Goal: Information Seeking & Learning: Learn about a topic

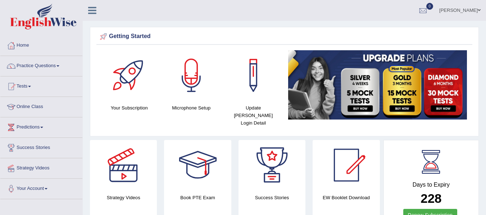
click at [214, 81] on div at bounding box center [191, 75] width 50 height 50
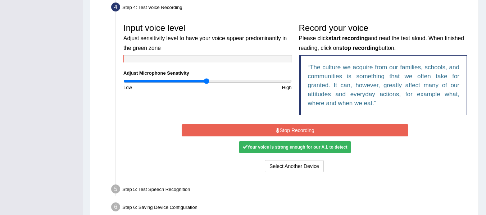
click at [283, 129] on button "Stop Recording" at bounding box center [295, 130] width 227 height 12
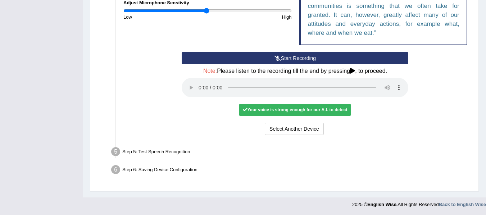
scroll to position [272, 0]
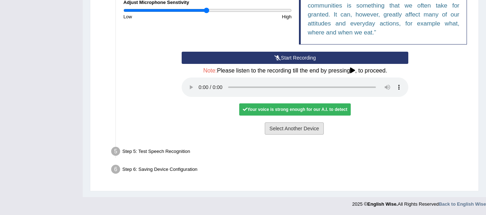
drag, startPoint x: 278, startPoint y: 130, endPoint x: 236, endPoint y: 134, distance: 41.9
click at [236, 134] on div "Select Another Device Voice is ok. Go to Next step" at bounding box center [295, 130] width 227 height 14
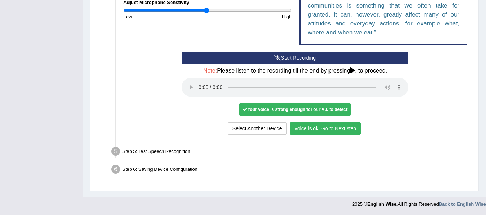
click at [355, 129] on button "Voice is ok. Go to Next step" at bounding box center [325, 129] width 71 height 12
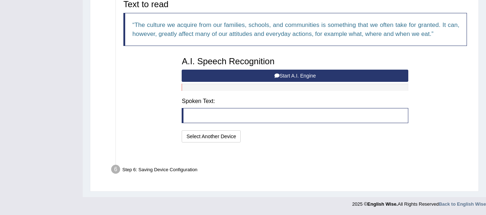
scroll to position [235, 0]
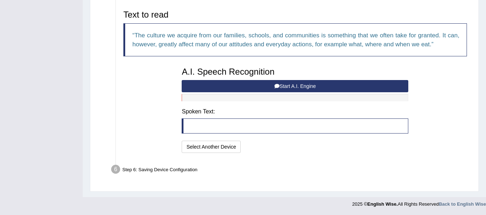
click at [209, 129] on blockquote at bounding box center [295, 126] width 227 height 15
click at [304, 89] on button "Start A.I. Engine" at bounding box center [295, 86] width 227 height 12
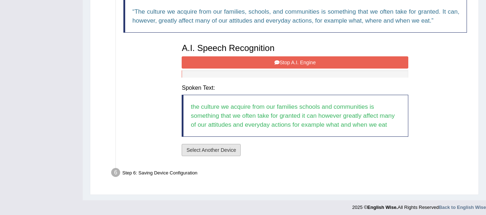
scroll to position [261, 0]
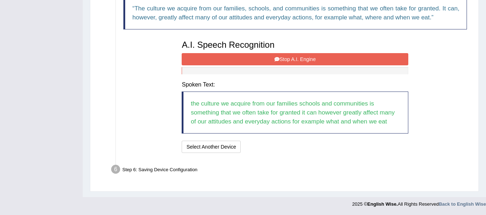
click at [214, 121] on blockquote "the culture we acquire from our families schools and communities is something t…" at bounding box center [295, 113] width 227 height 42
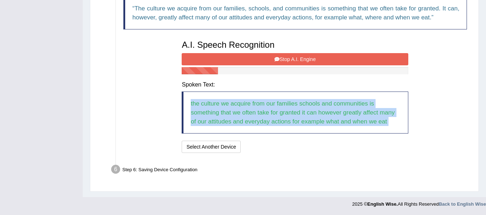
click at [214, 121] on blockquote "the culture we acquire from our families schools and communities is something t…" at bounding box center [295, 113] width 227 height 42
click at [279, 137] on div "A.I. Speech Recognition Start A.I. Engine Stop A.I. Engine Note: Please listen …" at bounding box center [295, 96] width 234 height 118
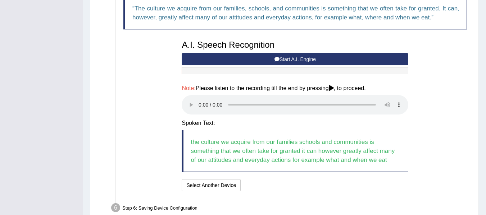
click at [232, 146] on blockquote "the culture we acquire from our families schools and communities is something t…" at bounding box center [295, 151] width 227 height 42
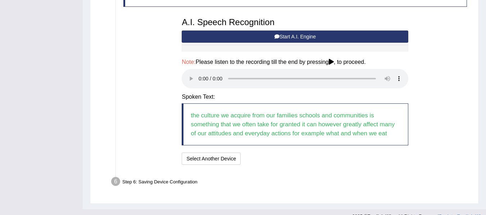
scroll to position [296, 0]
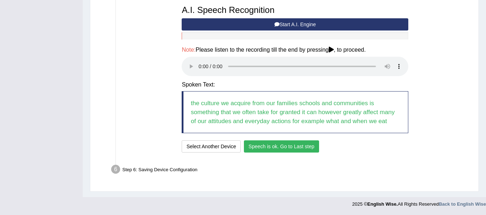
click at [302, 147] on button "Speech is ok. Go to Last step" at bounding box center [281, 147] width 75 height 12
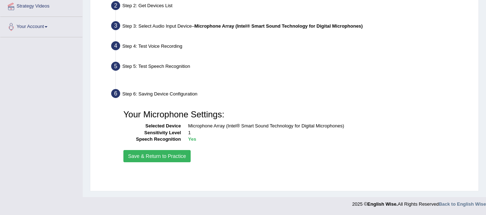
scroll to position [162, 0]
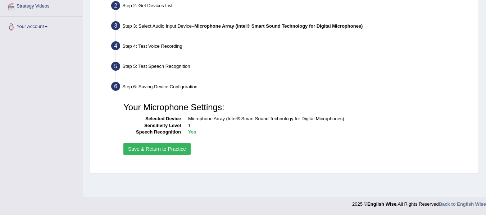
click at [171, 150] on button "Save & Return to Practice" at bounding box center [156, 149] width 67 height 12
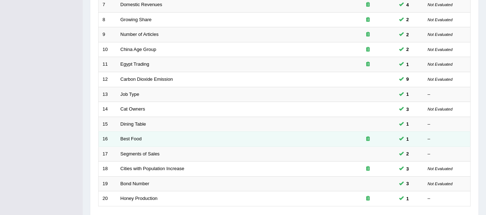
scroll to position [180, 0]
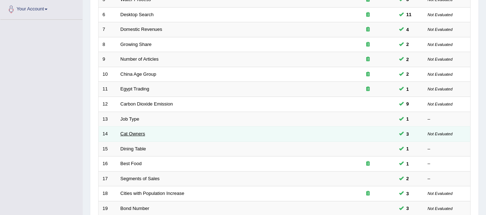
click at [128, 133] on link "Cat Owners" at bounding box center [132, 133] width 25 height 5
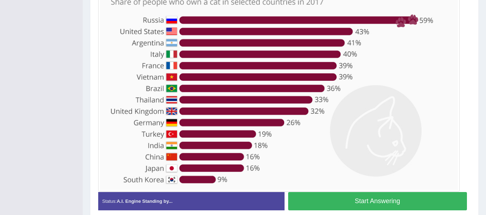
scroll to position [216, 0]
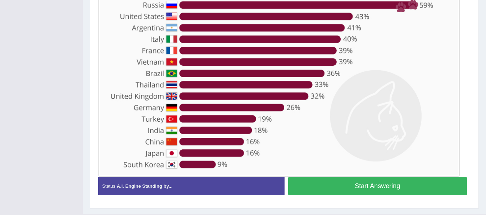
click at [368, 180] on button "Start Answering" at bounding box center [377, 186] width 179 height 18
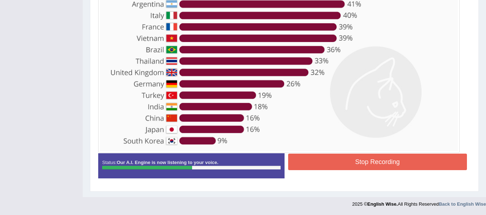
scroll to position [198, 0]
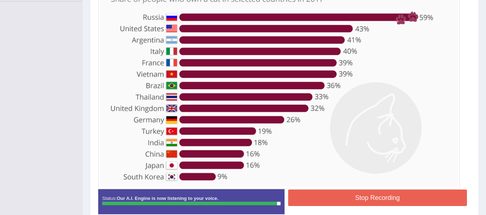
click at [314, 195] on button "Stop Recording" at bounding box center [377, 198] width 179 height 17
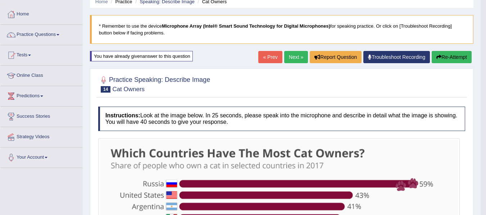
scroll to position [0, 0]
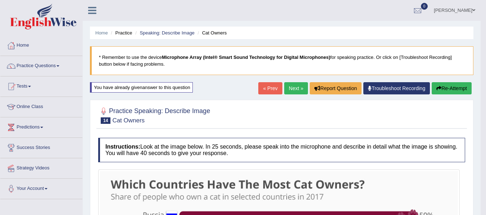
click at [452, 92] on button "Re-Attempt" at bounding box center [452, 88] width 40 height 12
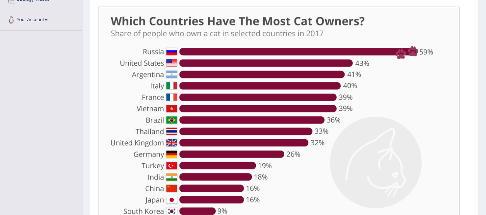
scroll to position [216, 0]
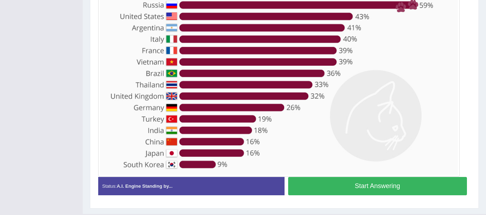
click at [349, 185] on button "Start Answering" at bounding box center [377, 186] width 179 height 18
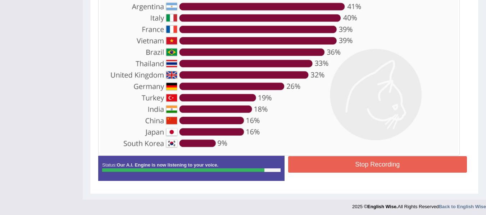
scroll to position [234, 0]
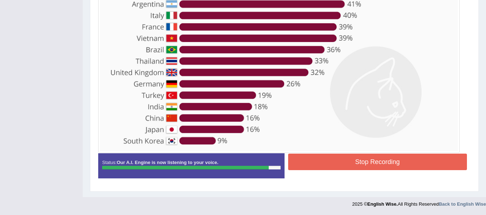
click at [363, 163] on button "Stop Recording" at bounding box center [377, 162] width 179 height 17
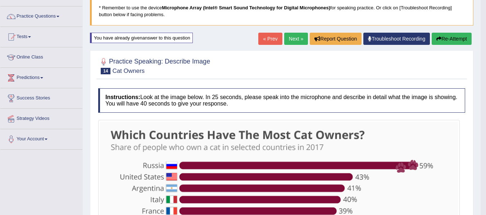
scroll to position [0, 0]
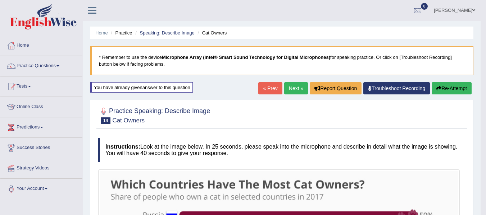
click at [292, 86] on link "Next »" at bounding box center [296, 88] width 24 height 12
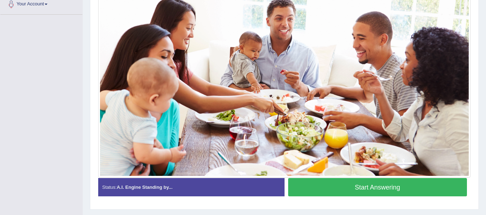
scroll to position [187, 0]
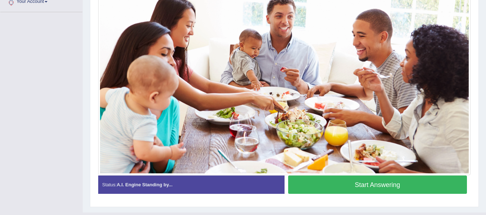
click at [342, 181] on button "Start Answering" at bounding box center [377, 185] width 179 height 18
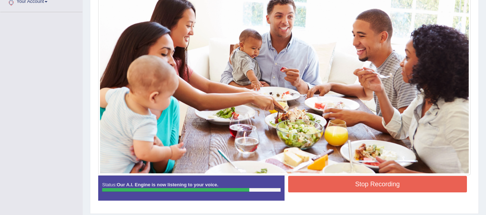
click at [346, 184] on button "Stop Recording" at bounding box center [377, 184] width 179 height 17
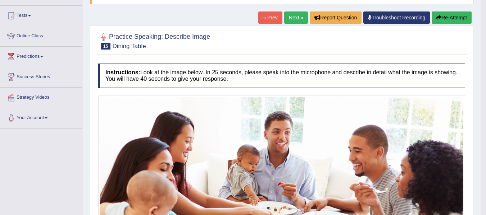
scroll to position [65, 0]
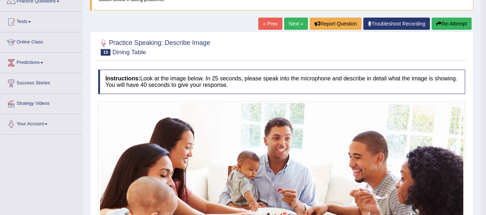
click at [295, 25] on link "Next »" at bounding box center [296, 24] width 24 height 12
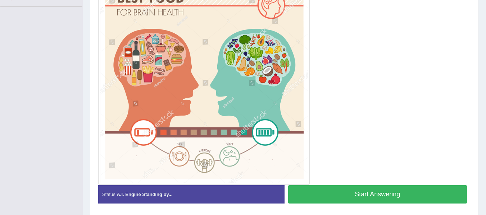
scroll to position [180, 0]
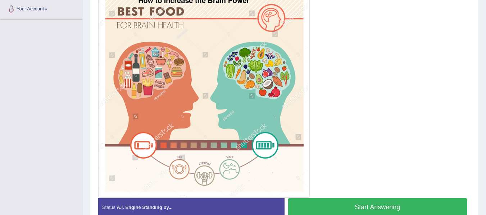
click at [337, 200] on button "Start Answering" at bounding box center [377, 208] width 179 height 18
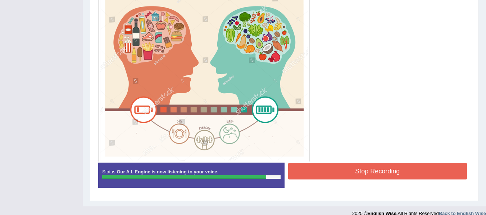
scroll to position [216, 0]
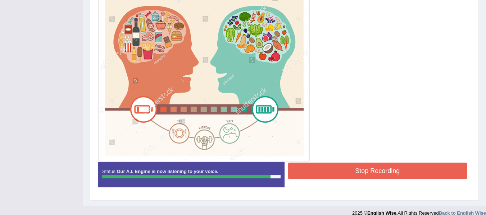
click at [350, 175] on button "Stop Recording" at bounding box center [377, 171] width 179 height 17
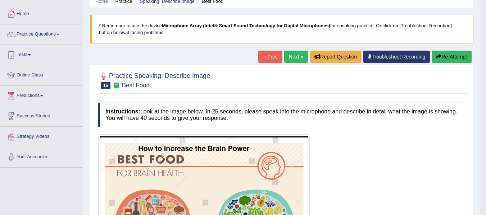
scroll to position [0, 0]
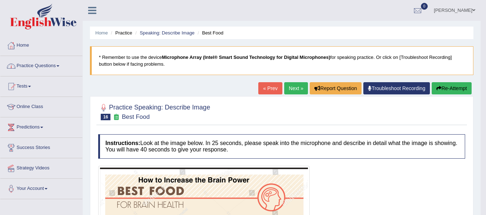
click at [40, 73] on li "Practice Questions Speaking Practice Read Aloud Repeat Sentence Describe Image …" at bounding box center [41, 66] width 82 height 21
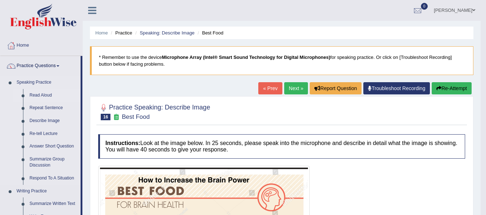
click at [45, 96] on link "Read Aloud" at bounding box center [53, 95] width 54 height 13
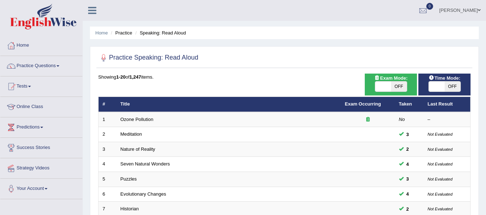
click at [443, 88] on span at bounding box center [437, 87] width 16 height 10
checkbox input "true"
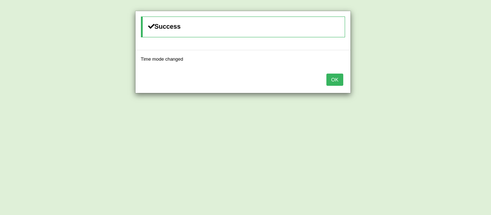
click at [333, 77] on button "OK" at bounding box center [335, 80] width 17 height 12
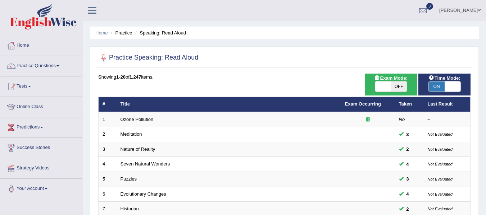
click at [395, 88] on span "OFF" at bounding box center [399, 87] width 16 height 10
checkbox input "true"
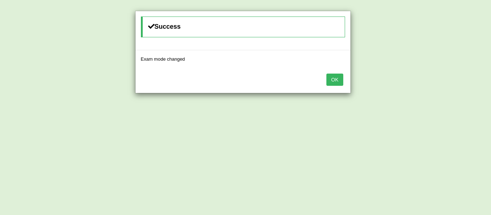
click at [329, 82] on button "OK" at bounding box center [335, 80] width 17 height 12
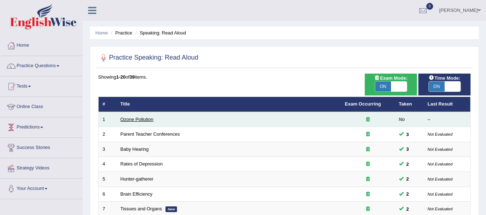
click at [141, 119] on link "Ozone Pollution" at bounding box center [136, 119] width 33 height 5
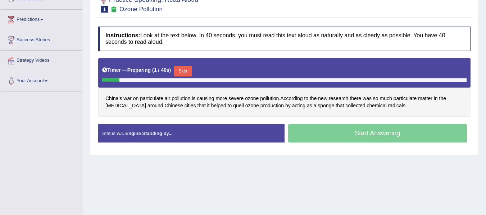
click at [191, 68] on button "Skip" at bounding box center [183, 71] width 18 height 11
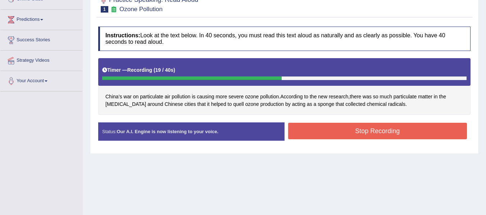
click at [405, 136] on button "Stop Recording" at bounding box center [377, 131] width 179 height 17
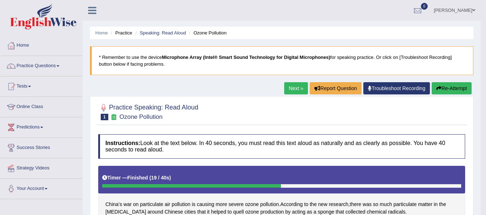
click at [295, 88] on link "Next »" at bounding box center [296, 88] width 24 height 12
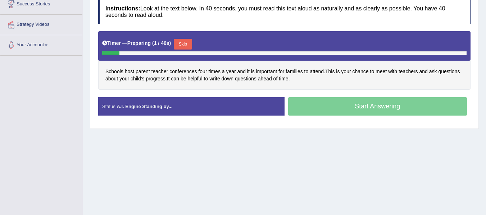
click at [192, 43] on button "Skip" at bounding box center [183, 44] width 18 height 11
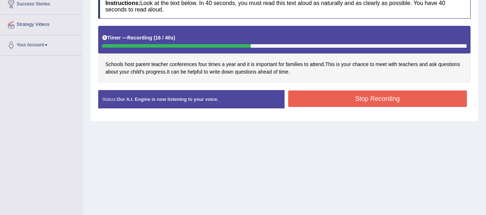
click at [304, 103] on button "Stop Recording" at bounding box center [377, 99] width 179 height 17
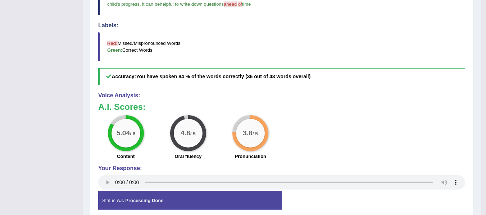
scroll to position [41, 0]
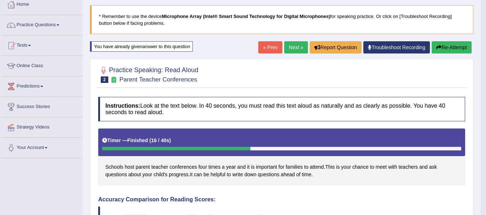
click at [294, 45] on link "Next »" at bounding box center [296, 47] width 24 height 12
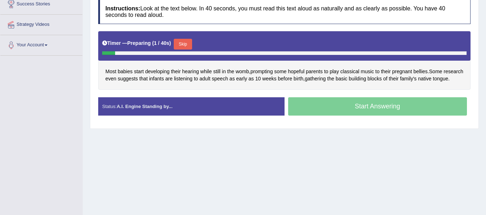
click at [190, 43] on button "Skip" at bounding box center [183, 44] width 18 height 11
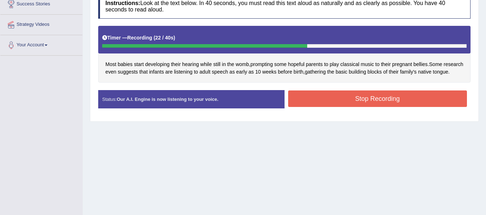
click at [380, 106] on button "Stop Recording" at bounding box center [377, 99] width 179 height 17
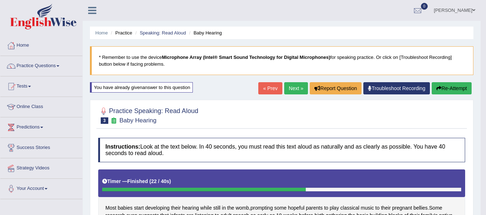
click at [292, 89] on link "Next »" at bounding box center [296, 88] width 24 height 12
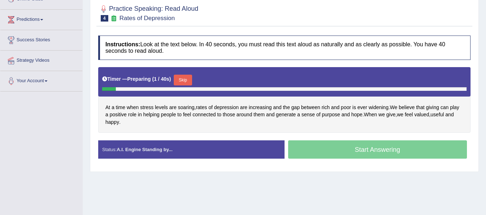
click at [185, 75] on button "Skip" at bounding box center [183, 80] width 18 height 11
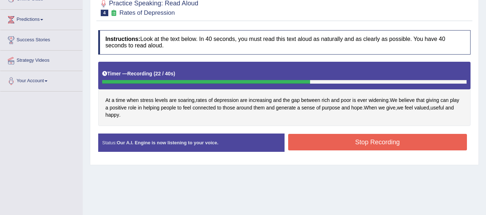
click at [338, 152] on div "Stop Recording" at bounding box center [378, 143] width 186 height 18
click at [338, 150] on button "Stop Recording" at bounding box center [377, 142] width 179 height 17
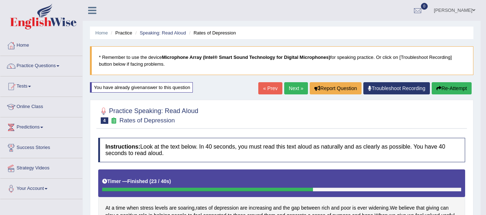
click at [296, 88] on link "Next »" at bounding box center [296, 88] width 24 height 12
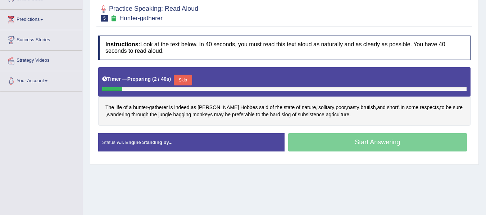
click at [186, 75] on button "Skip" at bounding box center [183, 80] width 18 height 11
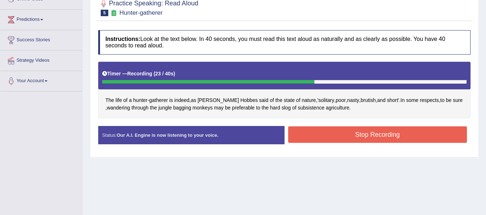
click at [352, 134] on button "Stop Recording" at bounding box center [377, 135] width 179 height 17
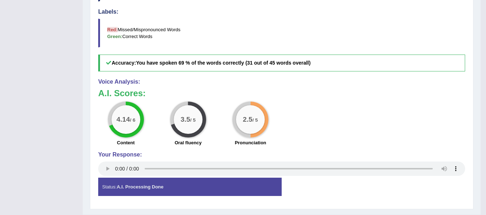
scroll to position [288, 0]
